Goal: Transaction & Acquisition: Purchase product/service

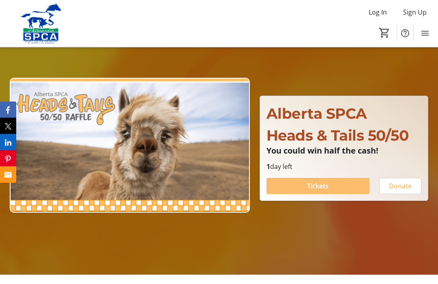
scroll to position [56, 0]
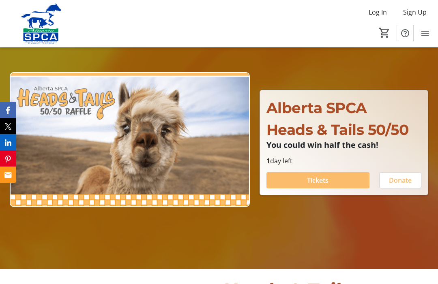
click at [324, 185] on span "Tickets" at bounding box center [317, 181] width 21 height 10
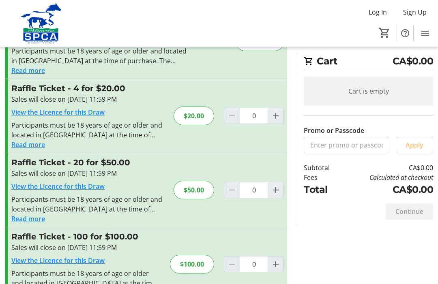
scroll to position [62, 0]
click at [277, 116] on mat-icon "Increment by one" at bounding box center [276, 117] width 10 height 10
type input "1"
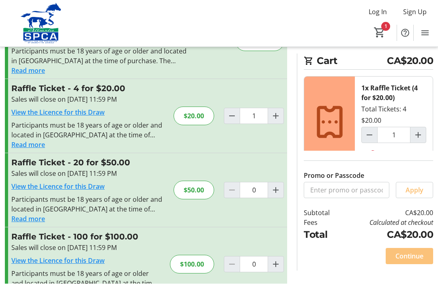
click at [413, 262] on span "Continue" at bounding box center [409, 257] width 28 height 10
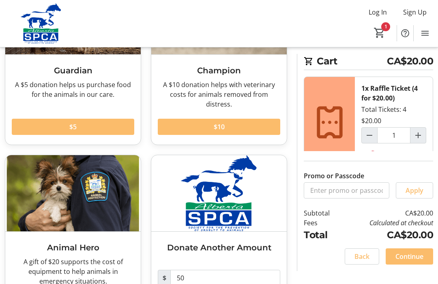
scroll to position [134, 0]
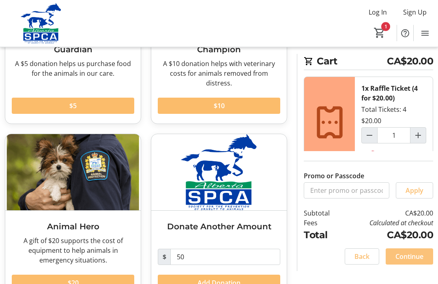
click at [415, 262] on span "Continue" at bounding box center [409, 257] width 28 height 10
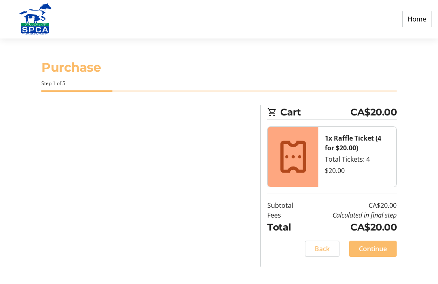
select select "CA"
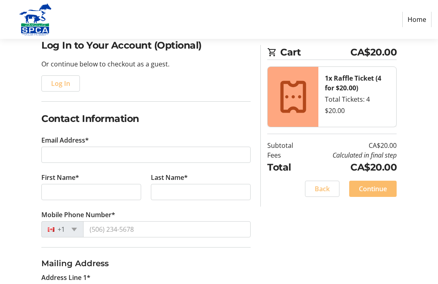
scroll to position [68, 0]
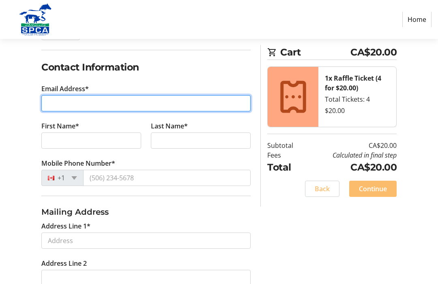
click at [57, 110] on input "Email Address*" at bounding box center [145, 104] width 209 height 16
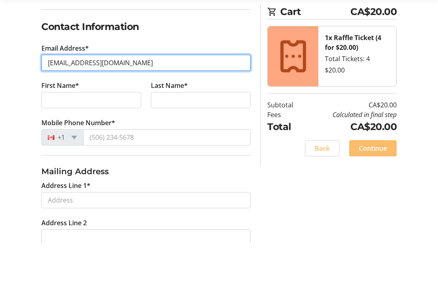
type input "[EMAIL_ADDRESS][DOMAIN_NAME]"
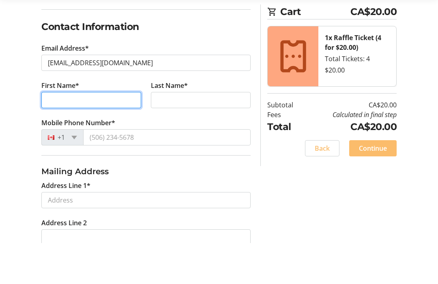
click at [55, 133] on input "First Name*" at bounding box center [91, 141] width 100 height 16
type input "[PERSON_NAME]"
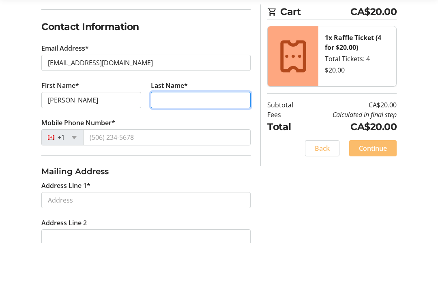
click at [170, 133] on input "Last Name*" at bounding box center [201, 141] width 100 height 16
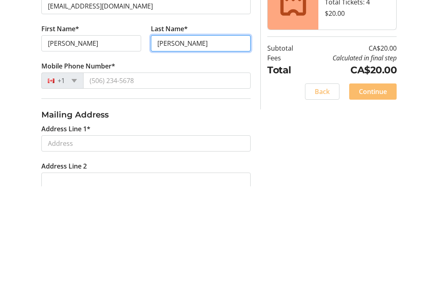
type input "[PERSON_NAME]"
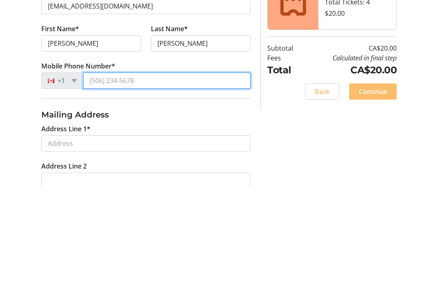
click at [113, 170] on input "Mobile Phone Number*" at bounding box center [166, 178] width 167 height 16
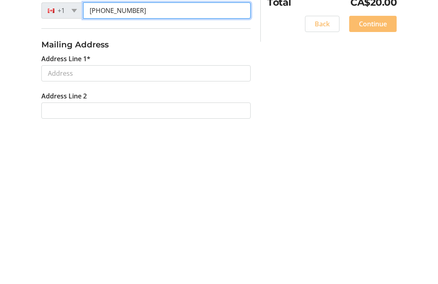
scroll to position [123, 0]
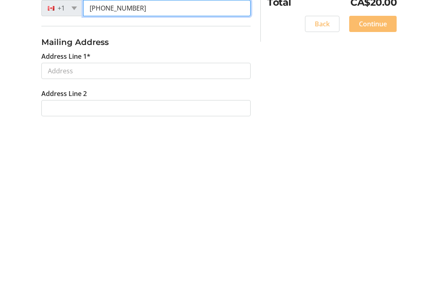
type input "[PHONE_NUMBER]"
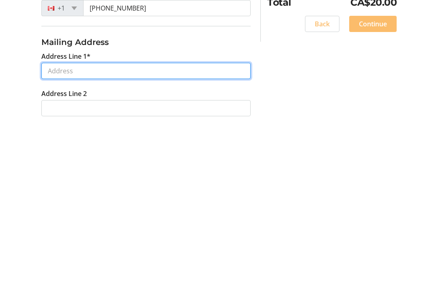
click at [65, 228] on input "Address Line 1*" at bounding box center [145, 236] width 209 height 16
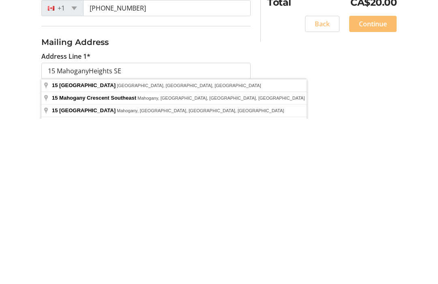
scroll to position [289, 0]
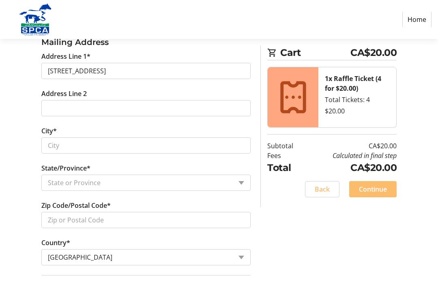
type input "15 [GEOGRAPHIC_DATA] Southeast"
type input "[GEOGRAPHIC_DATA]"
select select "AB"
type input "T3M 0X7"
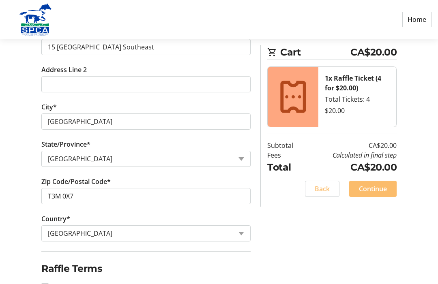
scroll to position [312, 0]
click at [45, 284] on input "I acknowledge that I am at least 18 years of age or older.*" at bounding box center [44, 287] width 7 height 7
checkbox input "true"
click at [378, 189] on span "Continue" at bounding box center [373, 190] width 28 height 10
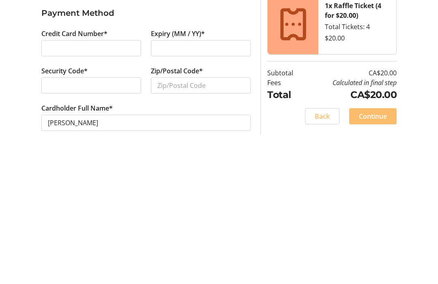
scroll to position [2, 0]
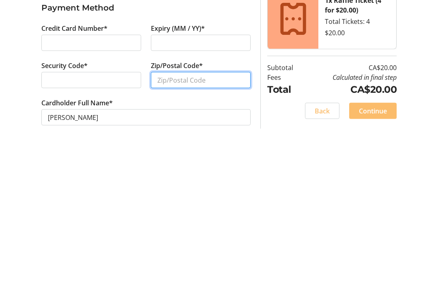
click at [177, 210] on input "Zip/Postal Code*" at bounding box center [201, 218] width 100 height 16
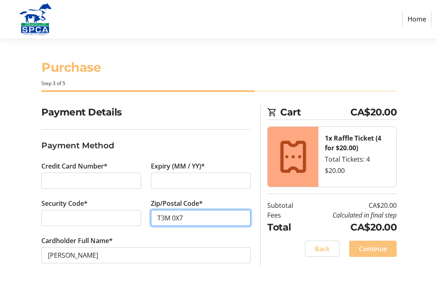
type input "T3M 0X7"
click at [374, 246] on span "Continue" at bounding box center [373, 250] width 28 height 10
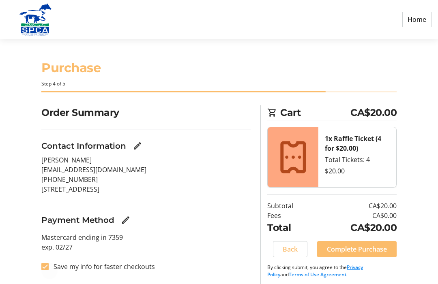
click at [41, 262] on div at bounding box center [44, 266] width 19 height 19
checkbox input "false"
click at [354, 249] on span "Complete Purchase" at bounding box center [357, 250] width 60 height 10
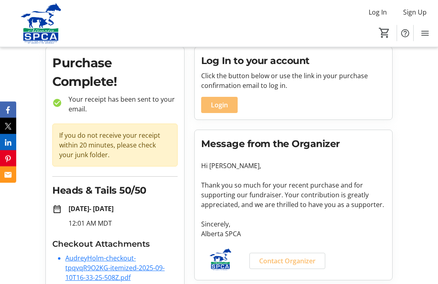
scroll to position [37, 0]
